Goal: Information Seeking & Learning: Learn about a topic

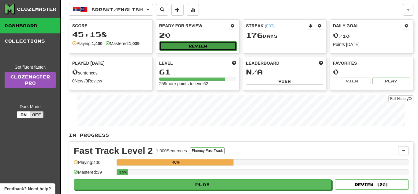
click at [205, 47] on button "Review" at bounding box center [198, 45] width 77 height 9
select select "**"
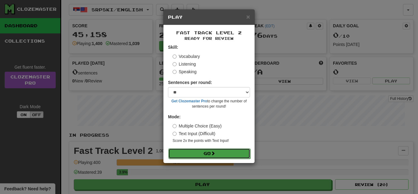
click at [223, 153] on button "Go" at bounding box center [209, 153] width 82 height 10
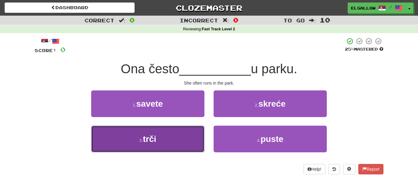
click at [116, 142] on button "3 . trči" at bounding box center [147, 139] width 113 height 27
